Goal: Find specific page/section: Find specific page/section

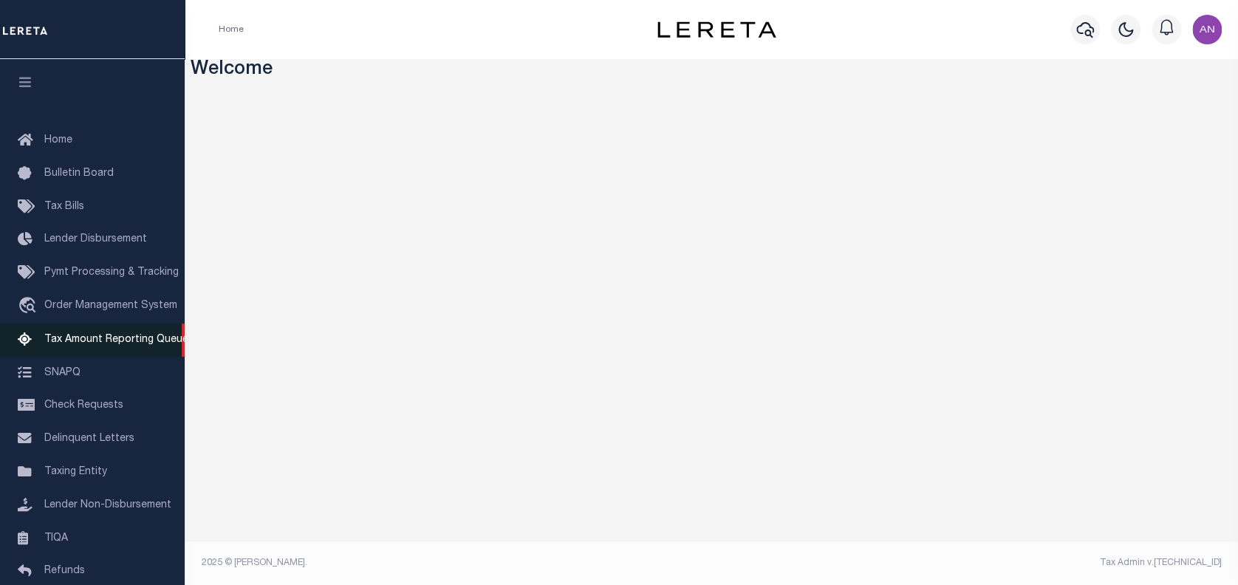
click at [106, 345] on span "Tax Amount Reporting Queue" at bounding box center [116, 340] width 144 height 10
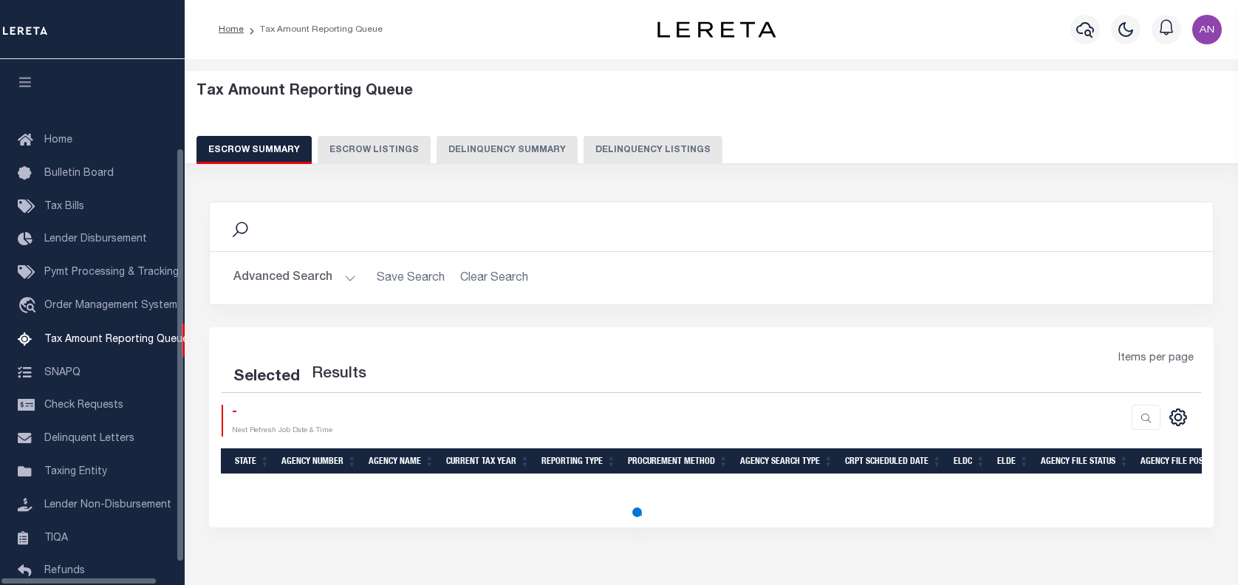
click at [597, 154] on button "Delinquency Listings" at bounding box center [652, 150] width 139 height 28
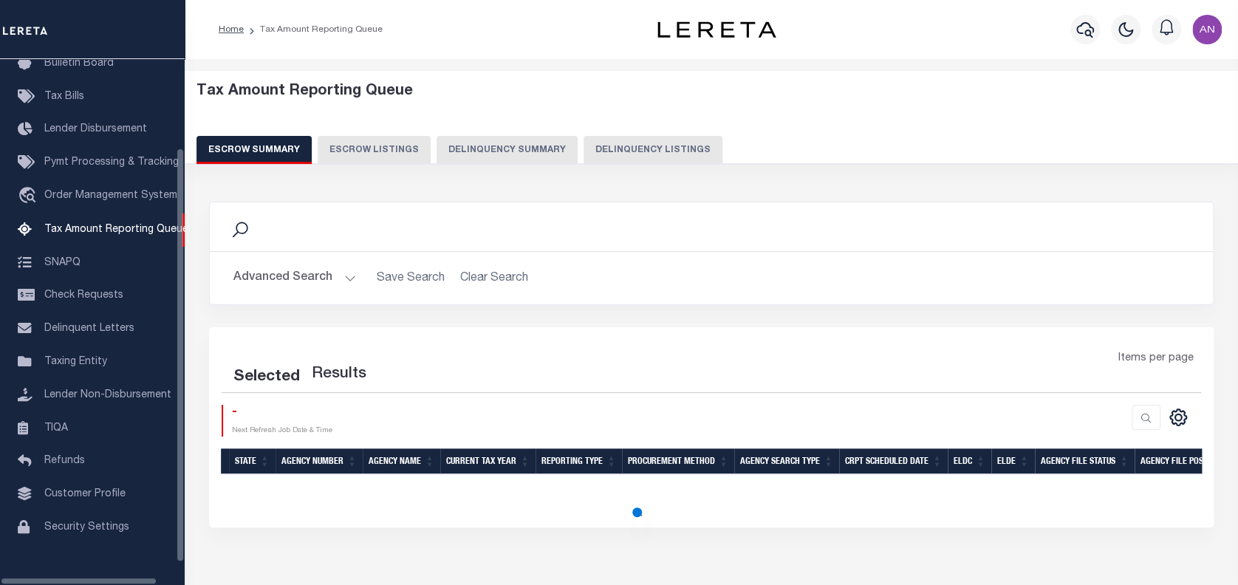
scroll to position [120, 0]
select select
select select "100"
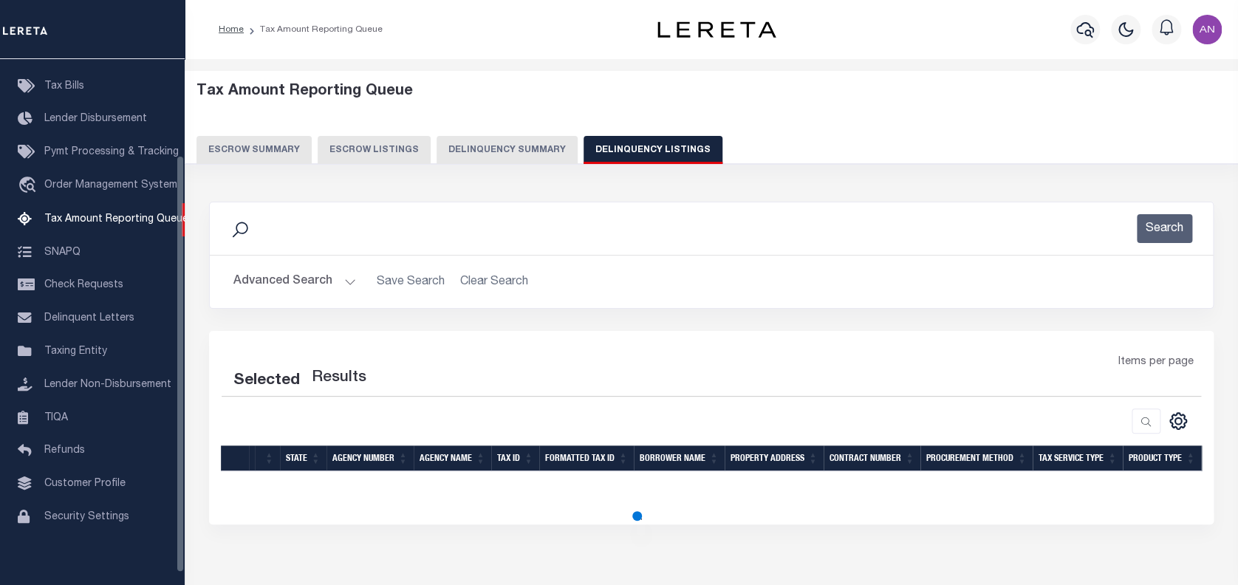
select select "100"
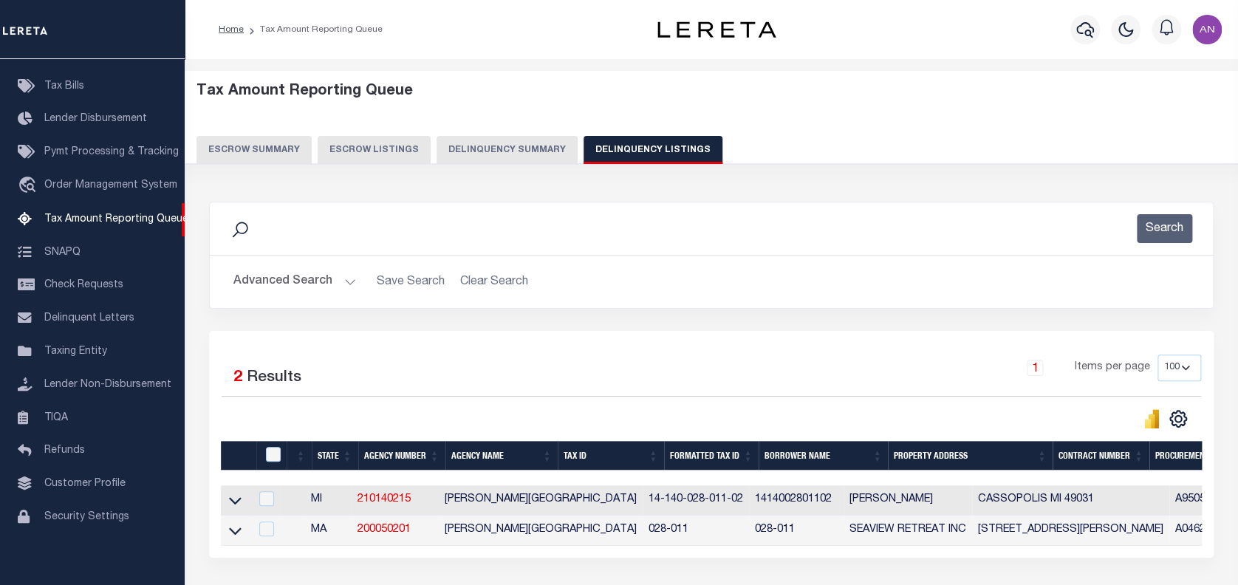
click at [276, 287] on button "Advanced Search" at bounding box center [294, 281] width 123 height 29
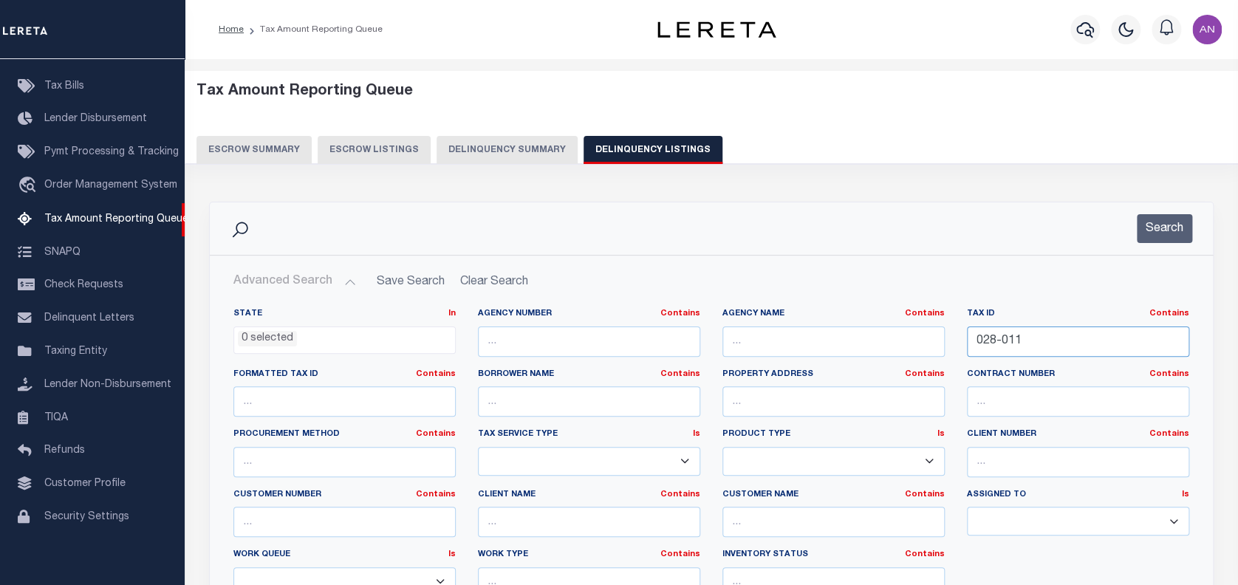
drag, startPoint x: 1027, startPoint y: 343, endPoint x: 950, endPoint y: 339, distance: 77.6
click at [950, 339] on div "State In In AK AL AR AZ CA CO CT DC DE FL GA GU HI IA ID IL IN KS KY LA MA MD M…" at bounding box center [711, 458] width 978 height 301
